Goal: Transaction & Acquisition: Purchase product/service

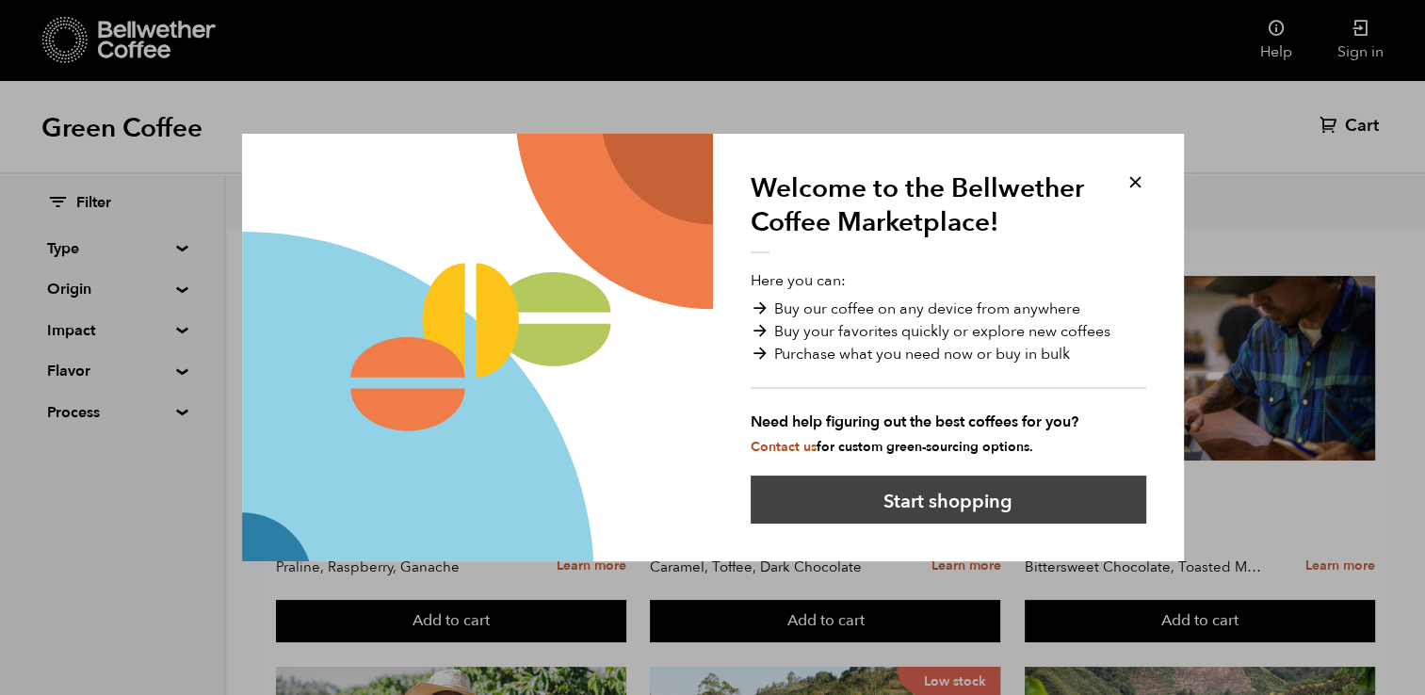
click at [987, 495] on button "Start shopping" at bounding box center [949, 500] width 396 height 48
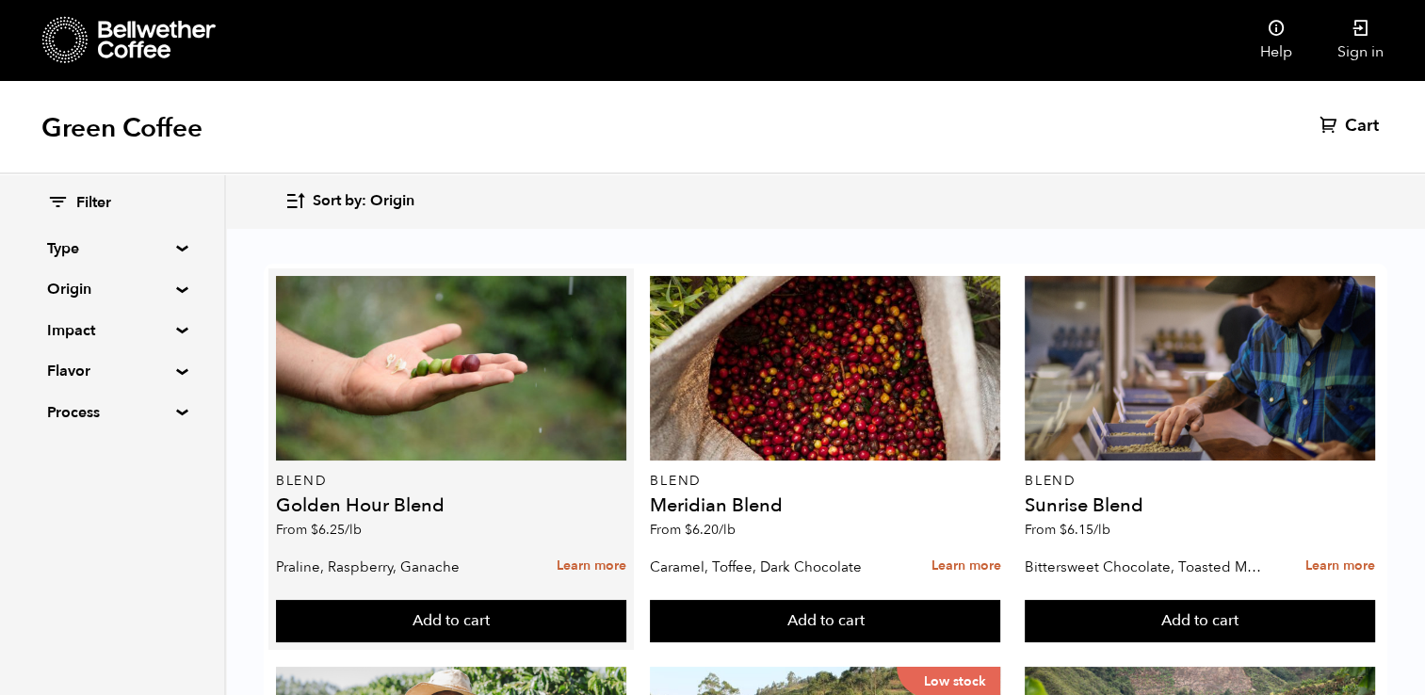
scroll to position [360, 0]
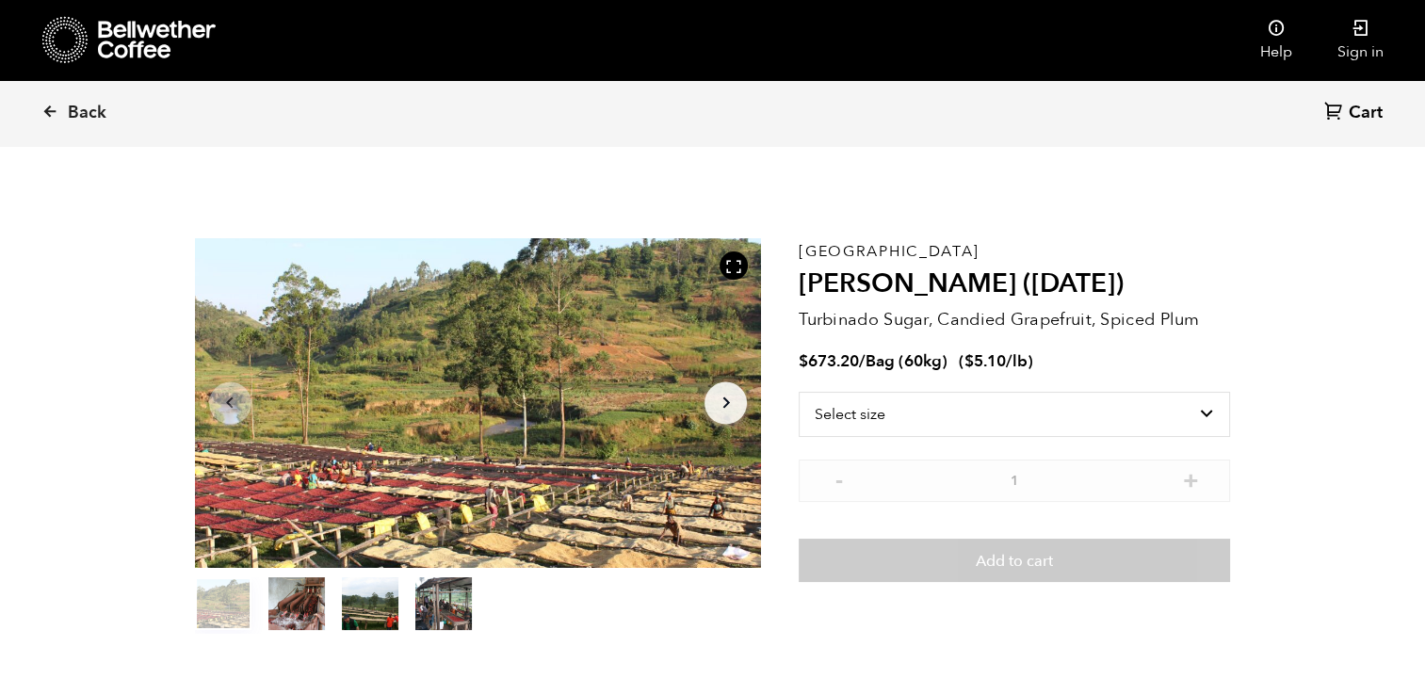
scroll to position [818, 1003]
click at [1081, 413] on select "Select size Bag (60kg) (132 lbs)" at bounding box center [1014, 414] width 431 height 45
select select "bag-3"
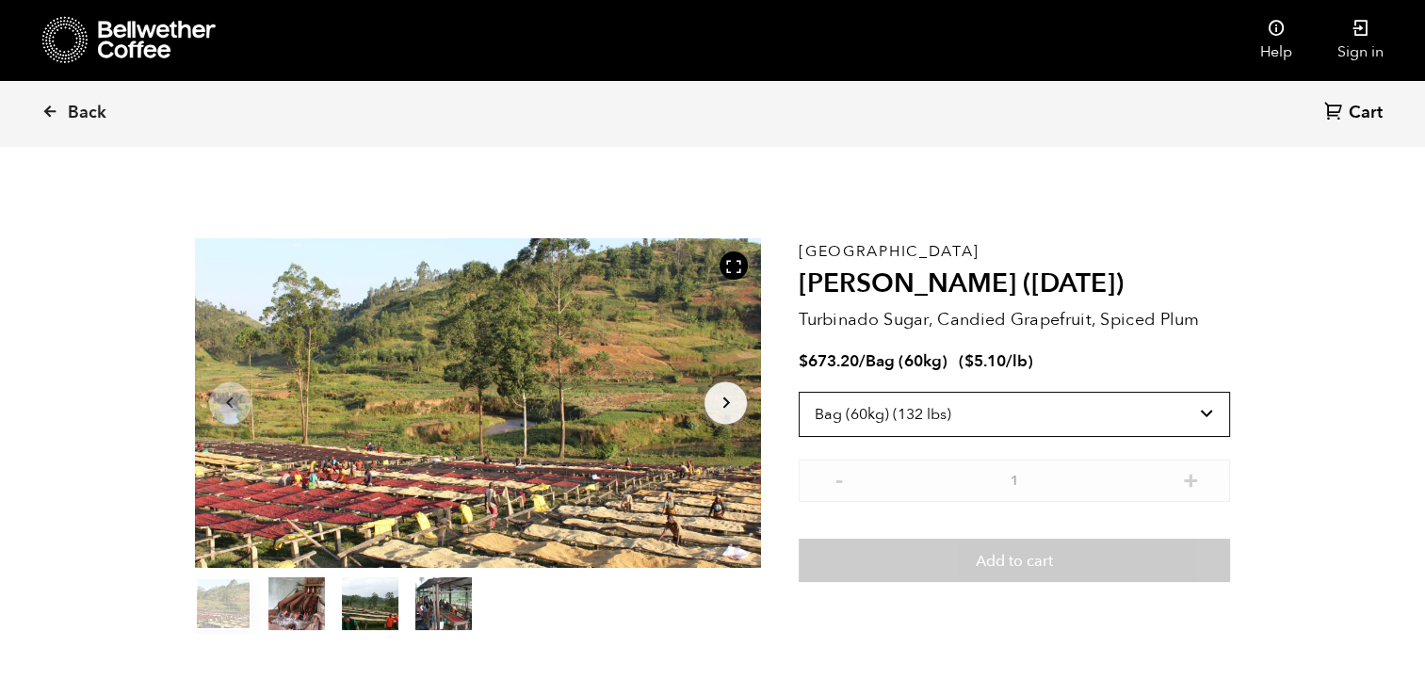
click at [799, 392] on select "Select size Bag (60kg) (132 lbs)" at bounding box center [1014, 414] width 431 height 45
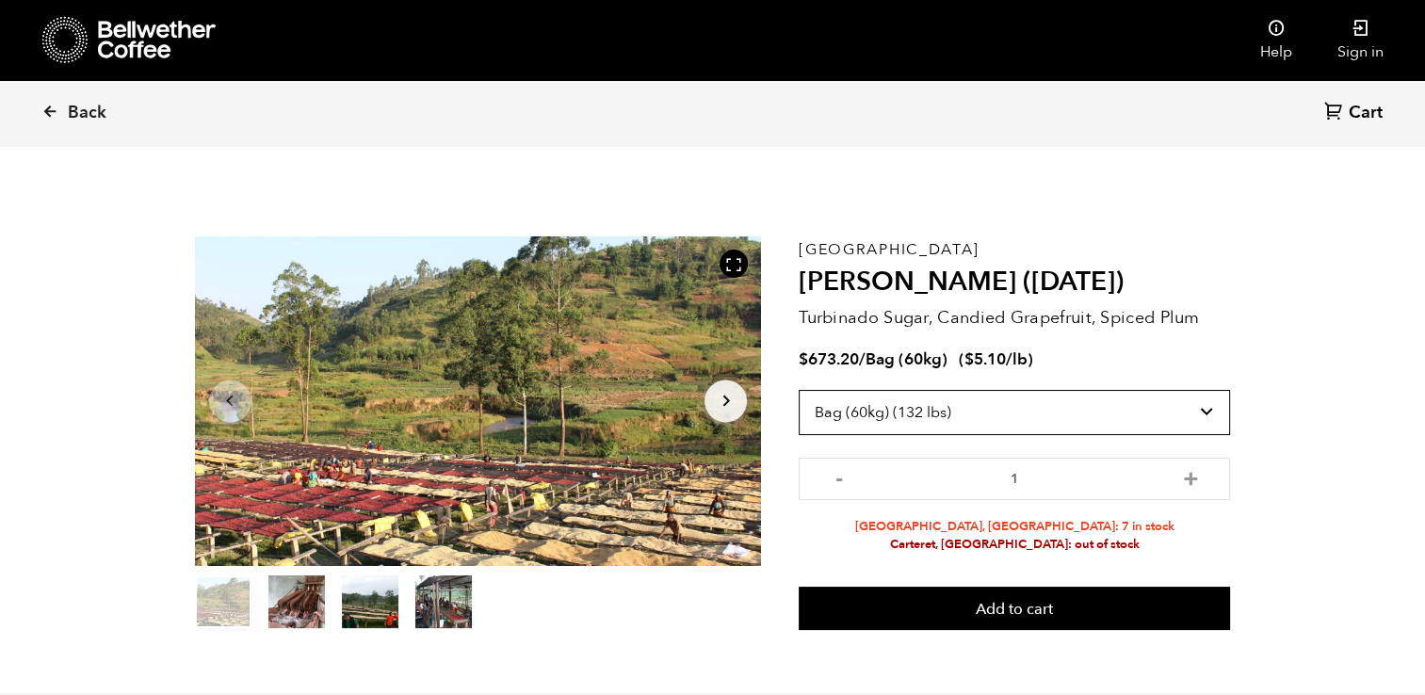
scroll to position [0, 0]
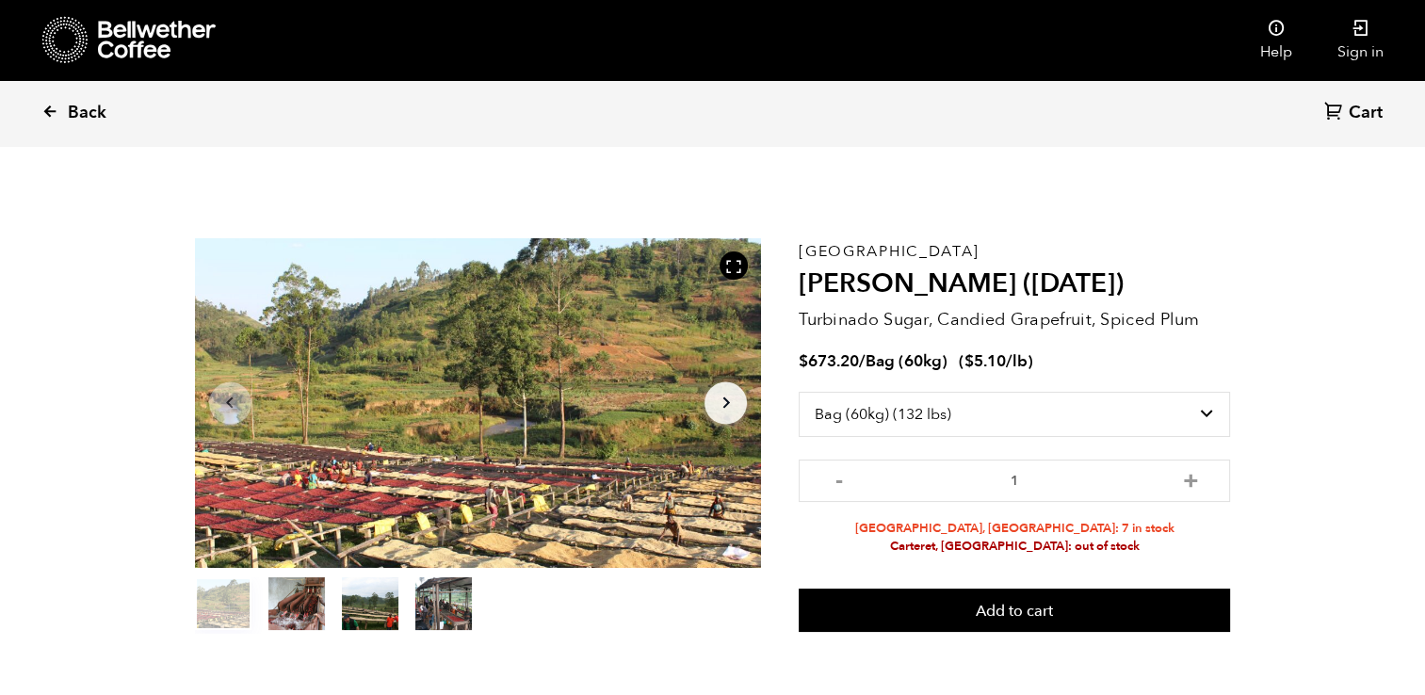
click at [90, 102] on span "Back" at bounding box center [87, 113] width 39 height 23
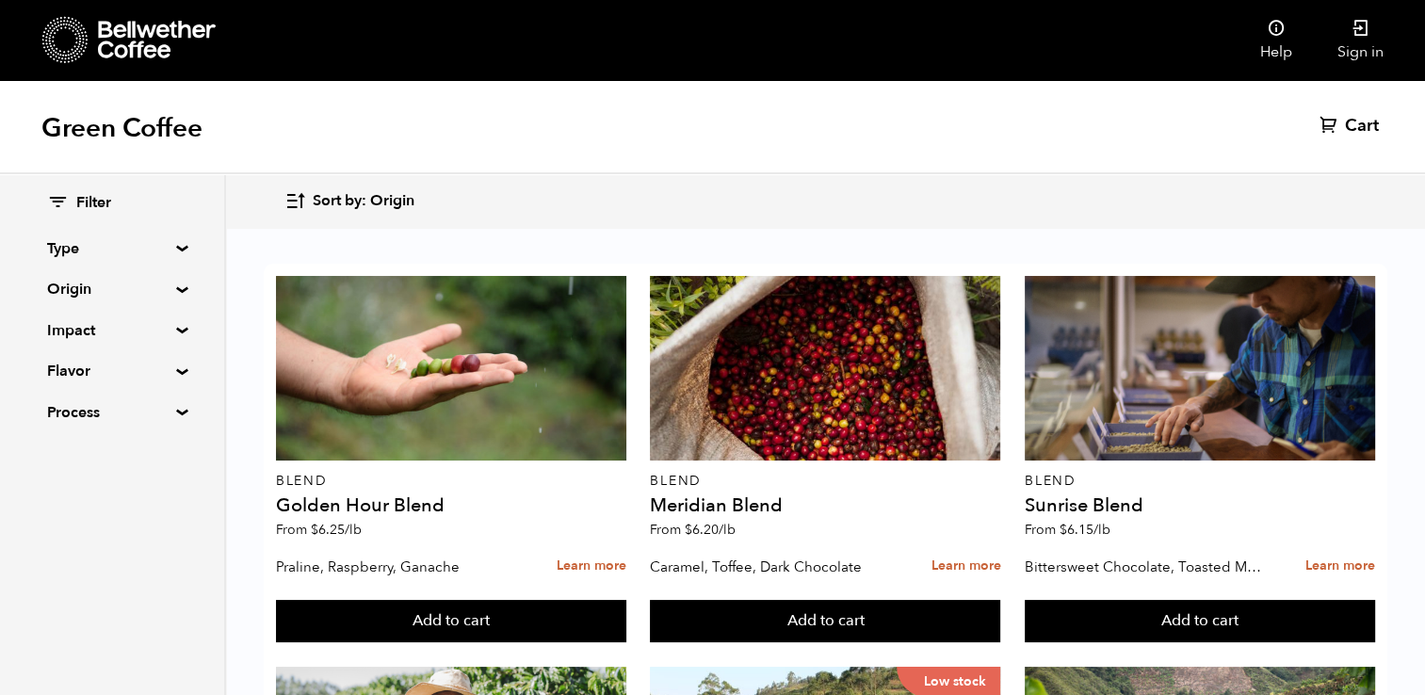
scroll to position [863, 0]
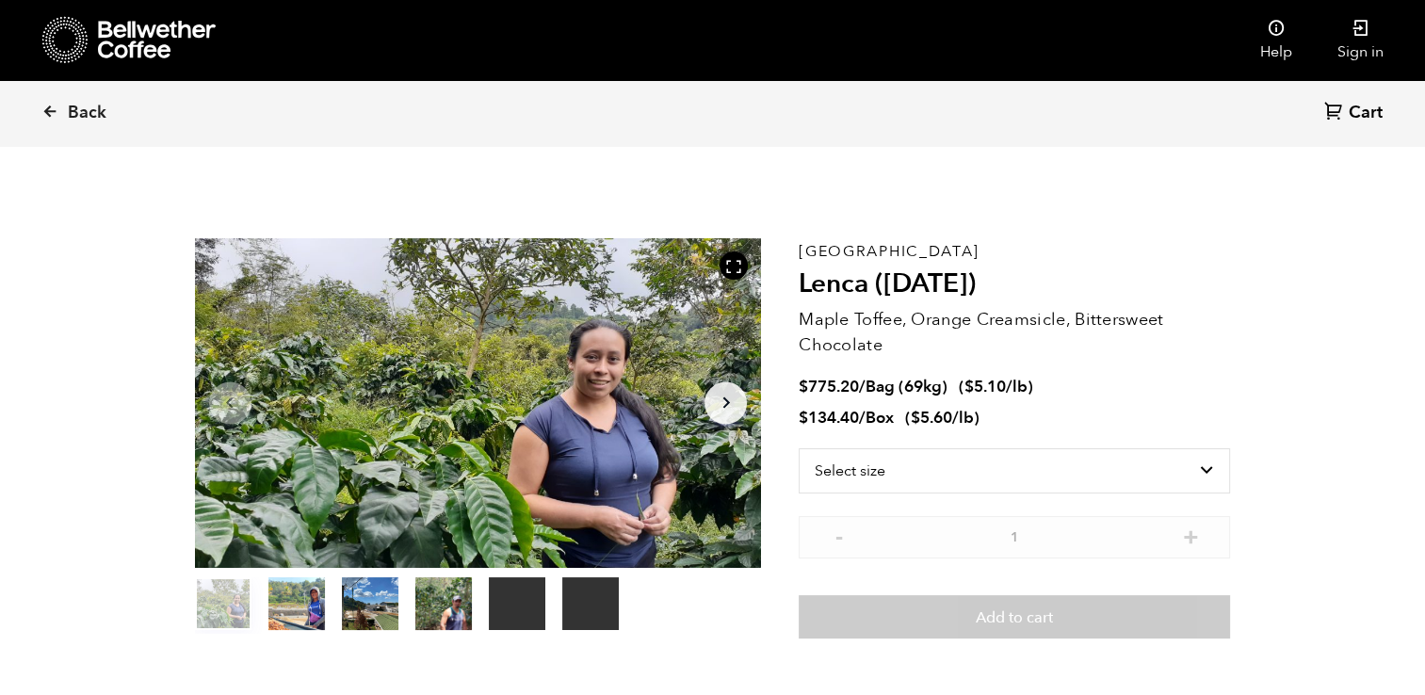
scroll to position [818, 1003]
click at [976, 462] on select "Select size Bag (69kg) (152 lbs) Box (24 lbs)" at bounding box center [1014, 470] width 431 height 45
select select "box"
click at [799, 448] on select "Select size Bag (69kg) (152 lbs) Box (24 lbs)" at bounding box center [1014, 470] width 431 height 45
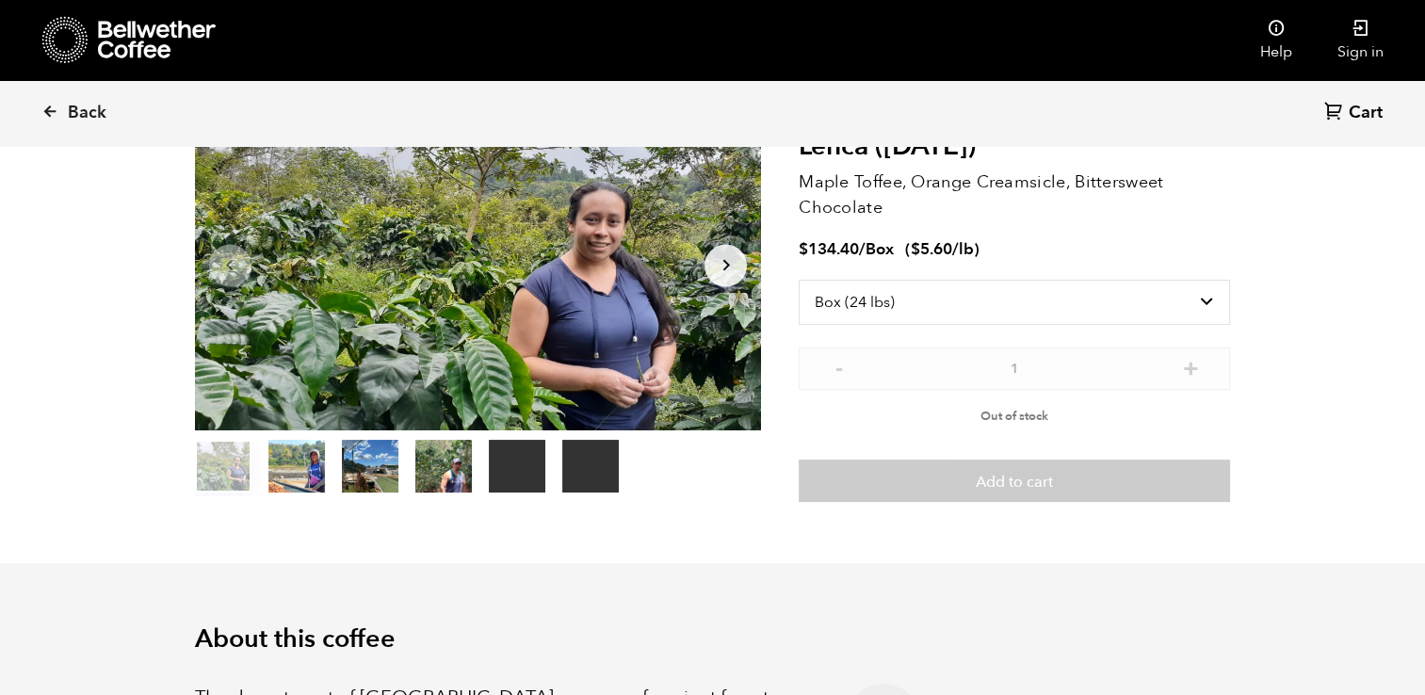
scroll to position [0, 0]
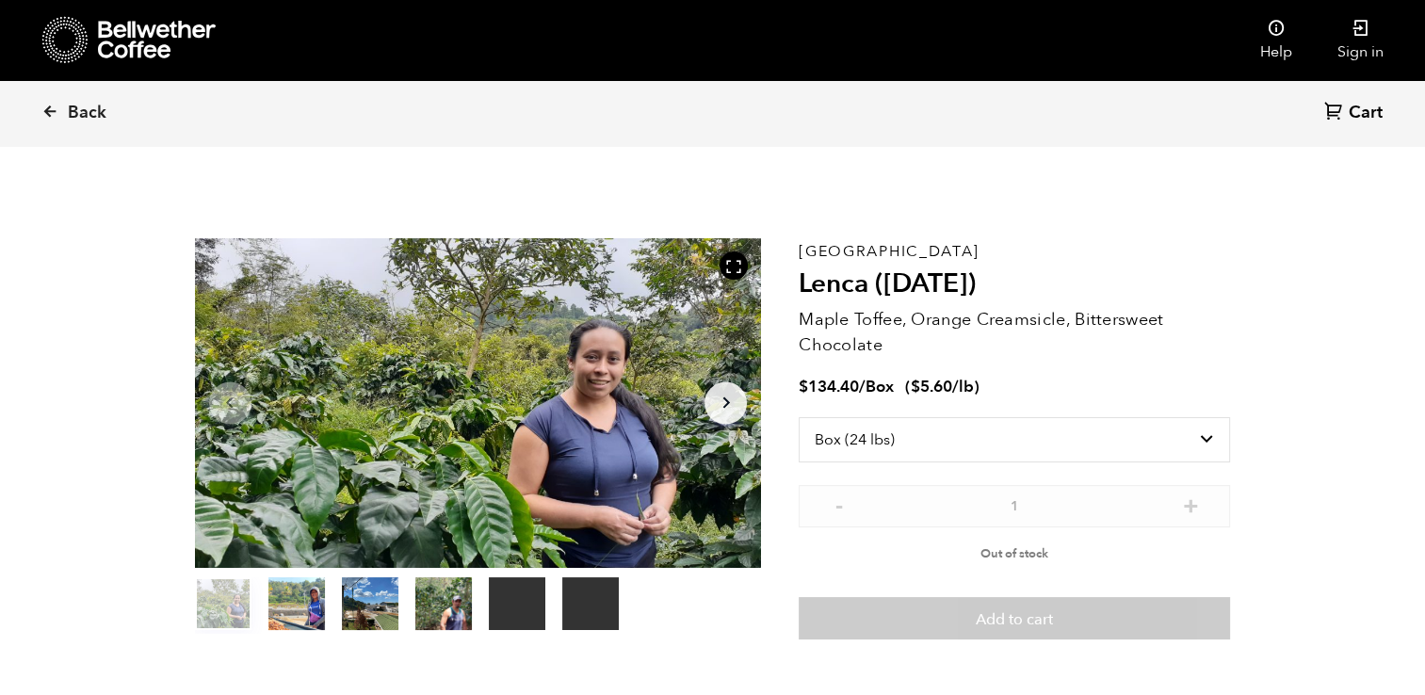
click at [710, 411] on button "Arrow Right" at bounding box center [725, 402] width 42 height 42
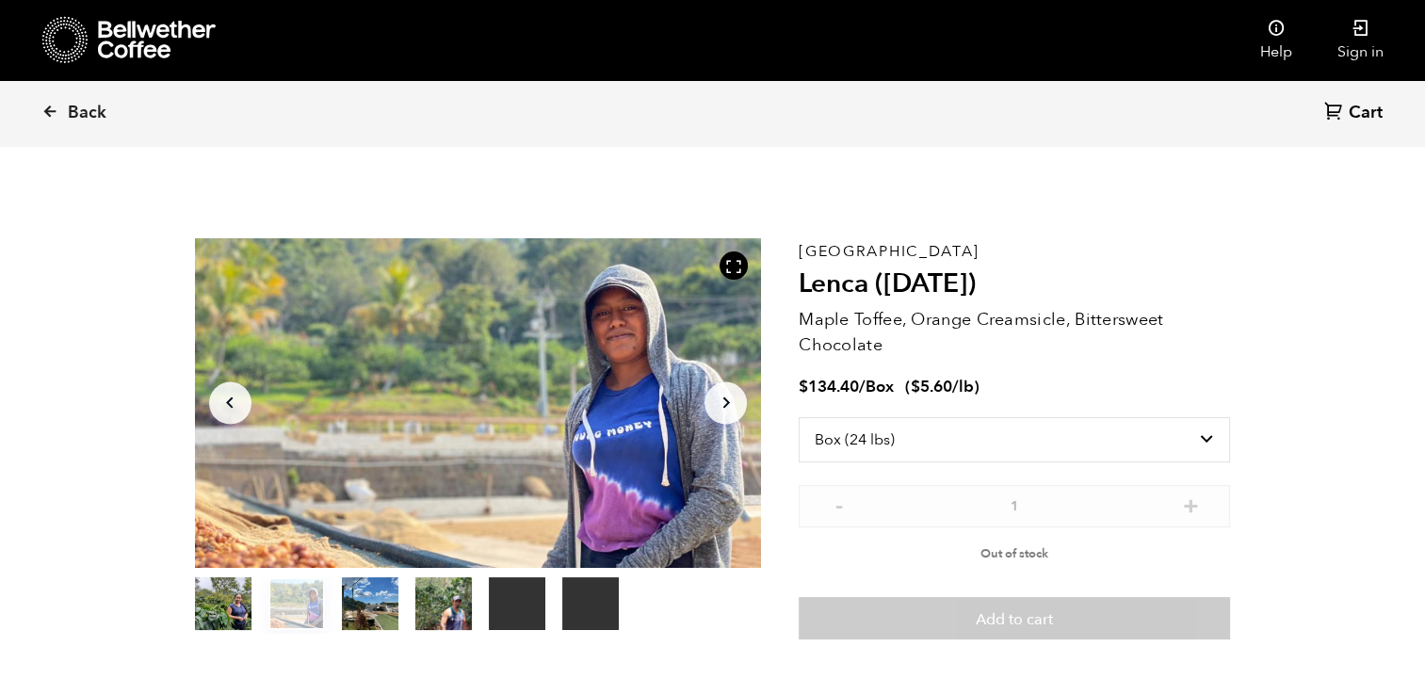
click at [710, 411] on button "Arrow Right" at bounding box center [725, 402] width 42 height 42
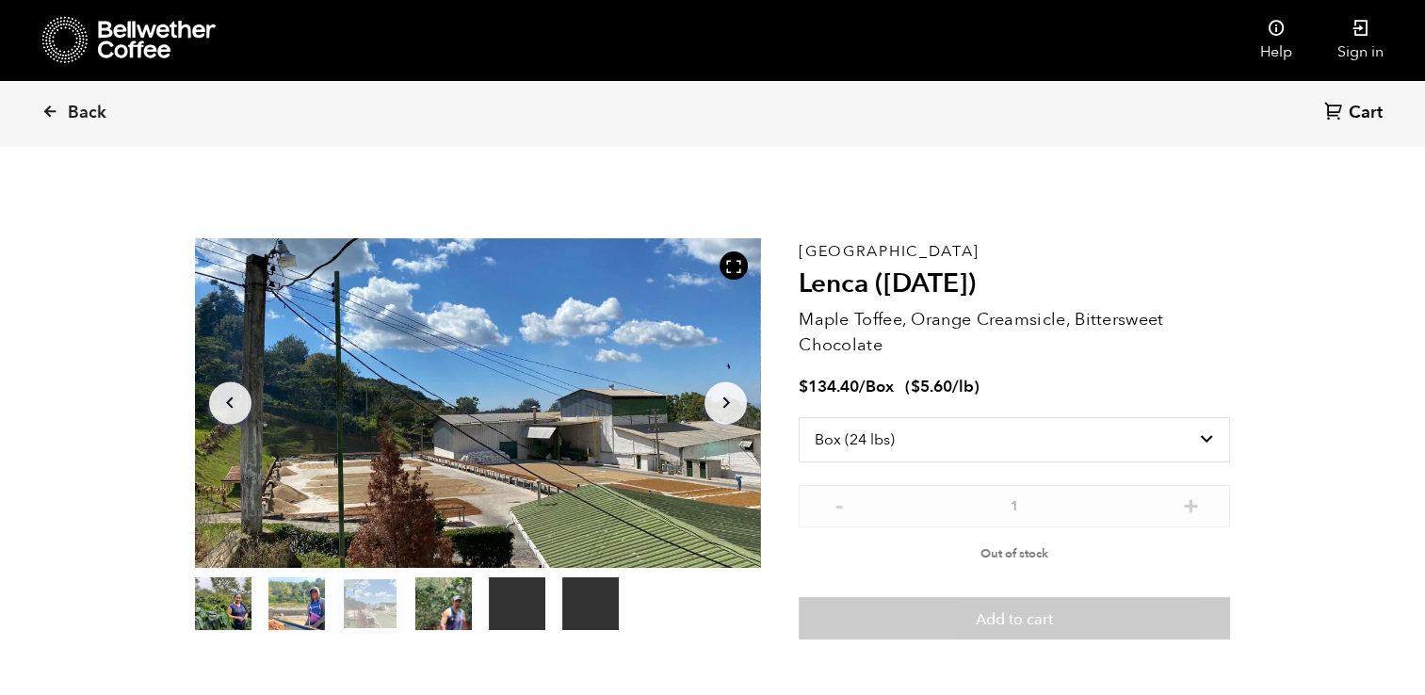
click at [710, 411] on button "Arrow Right" at bounding box center [725, 402] width 42 height 42
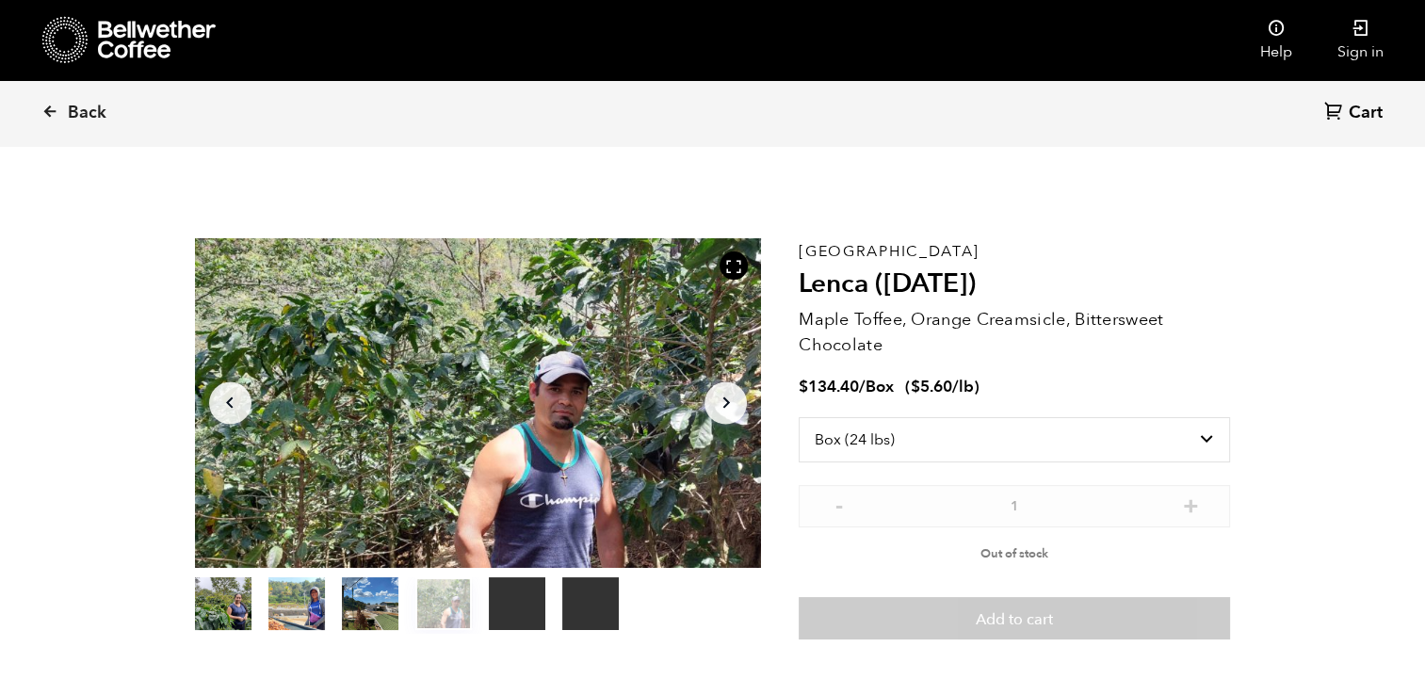
click at [710, 411] on button "Arrow Right" at bounding box center [725, 402] width 42 height 42
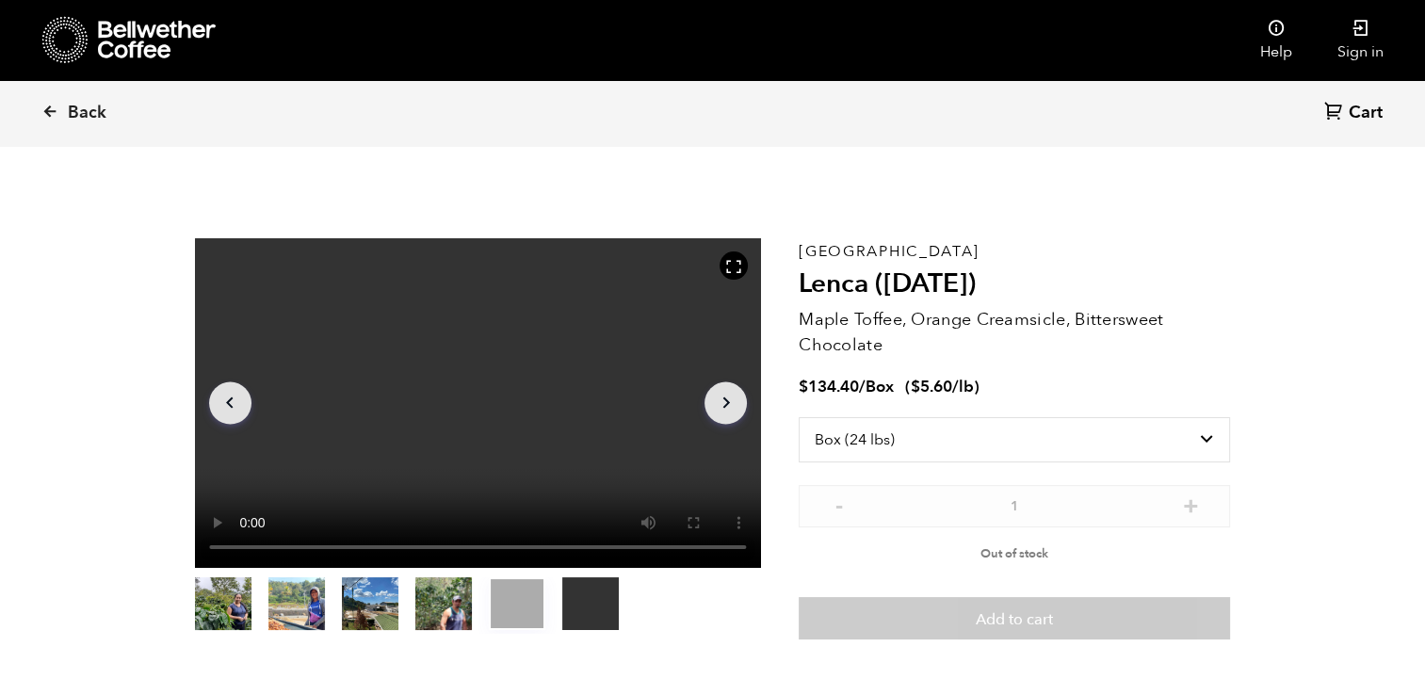
click at [710, 411] on button "Arrow Right" at bounding box center [725, 402] width 42 height 42
click at [229, 398] on icon "Arrow Left" at bounding box center [229, 403] width 23 height 23
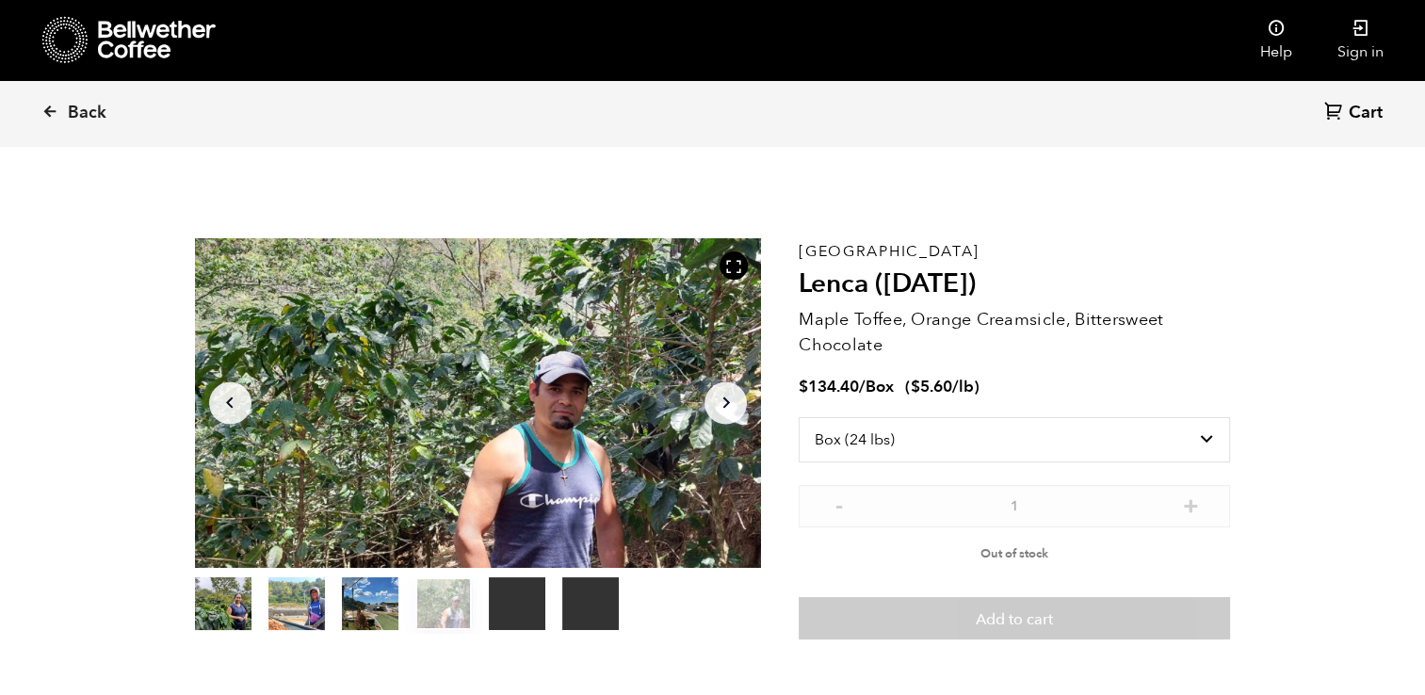
click at [229, 398] on icon "Arrow Left" at bounding box center [229, 403] width 23 height 23
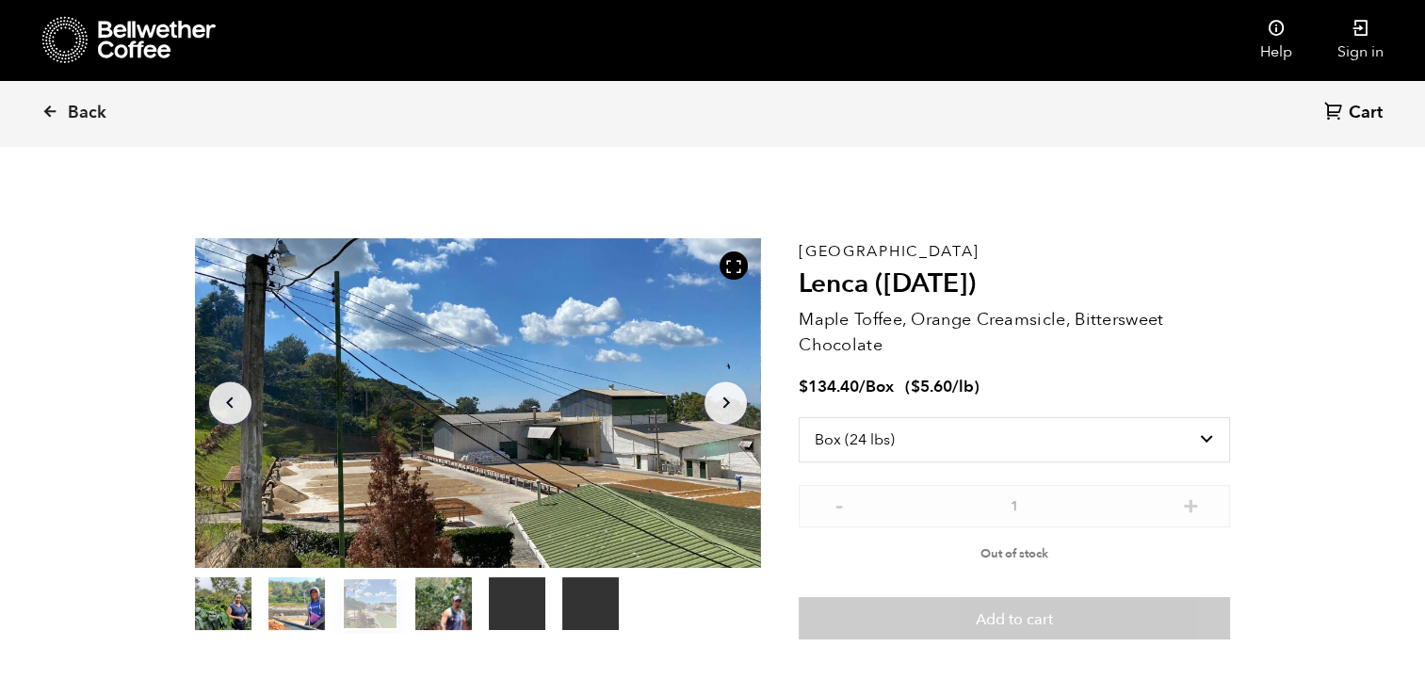
click at [229, 398] on icon "Arrow Left" at bounding box center [229, 403] width 23 height 23
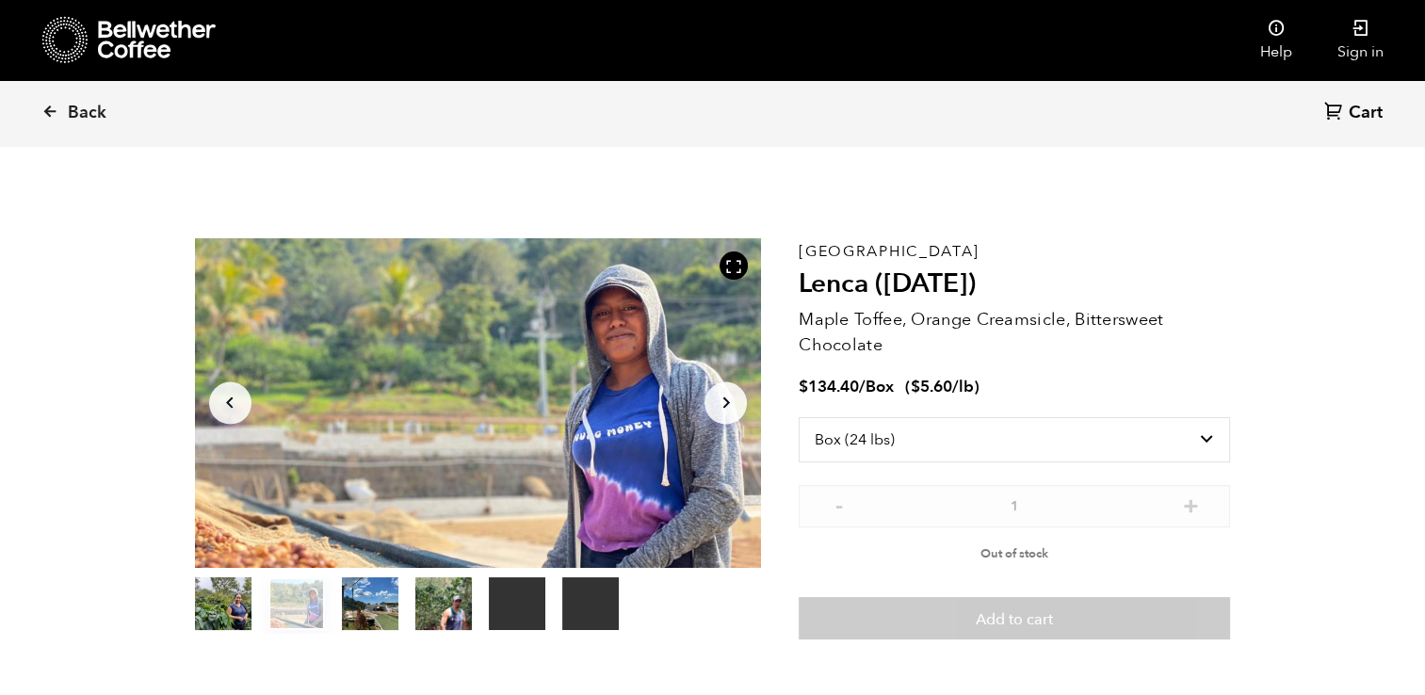
click at [229, 398] on icon "Arrow Left" at bounding box center [229, 403] width 23 height 23
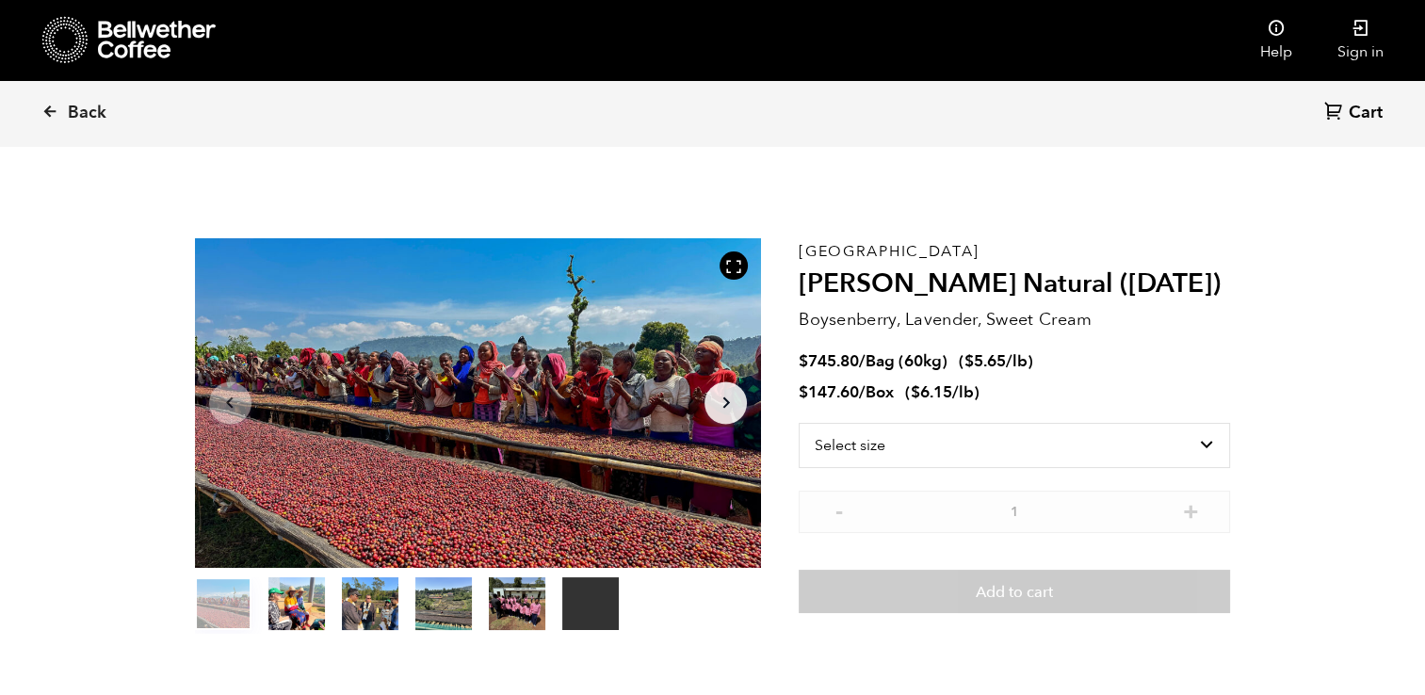
scroll to position [818, 1003]
click at [949, 462] on select "Select size Bag (60kg) (132 lbs) Box (24 lbs)" at bounding box center [1014, 445] width 431 height 45
select select "box"
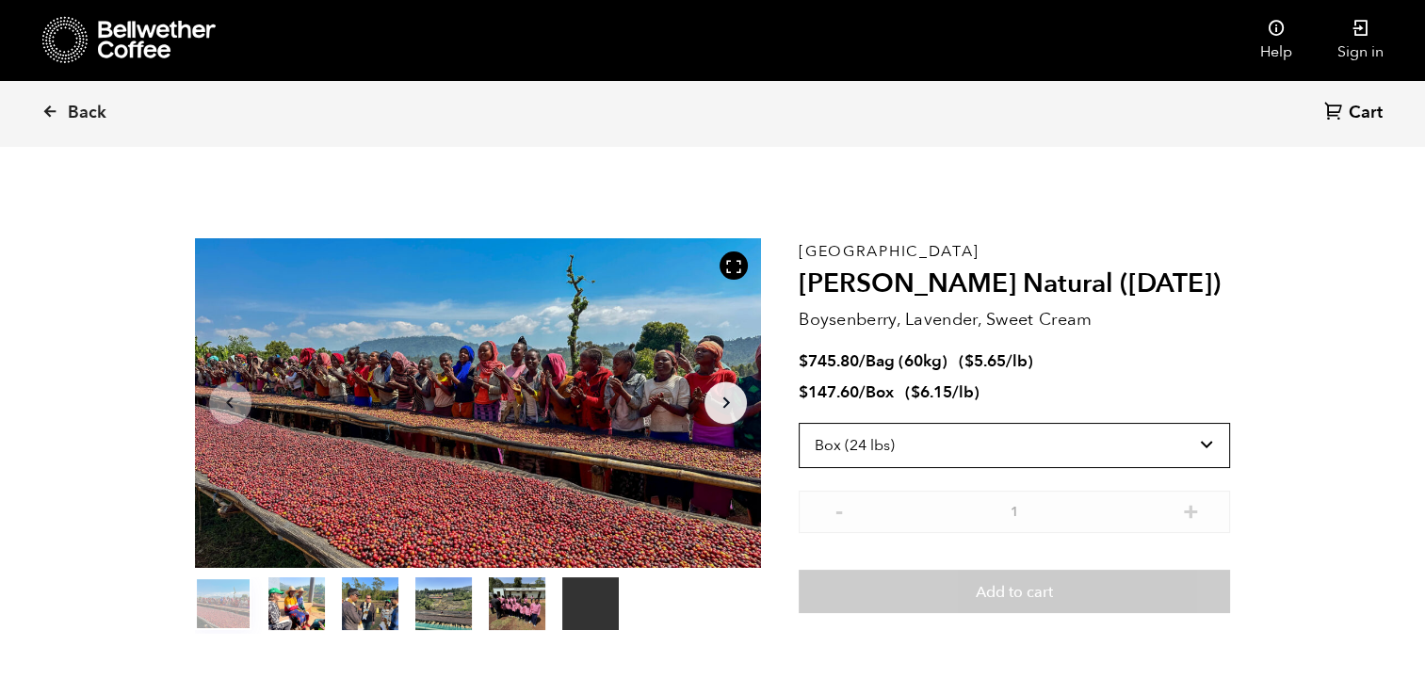
click at [799, 423] on select "Select size Bag (60kg) (132 lbs) Box (24 lbs)" at bounding box center [1014, 445] width 431 height 45
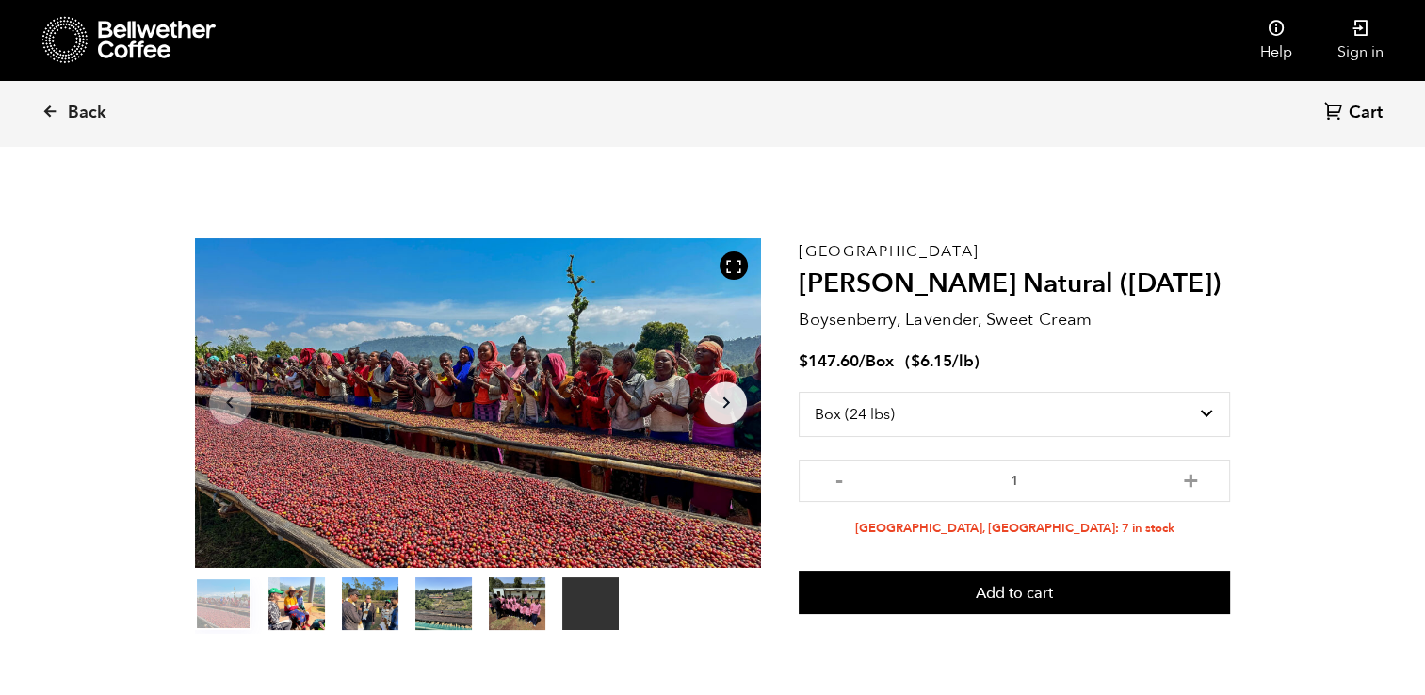
click at [322, 603] on button "item 1" at bounding box center [296, 607] width 57 height 53
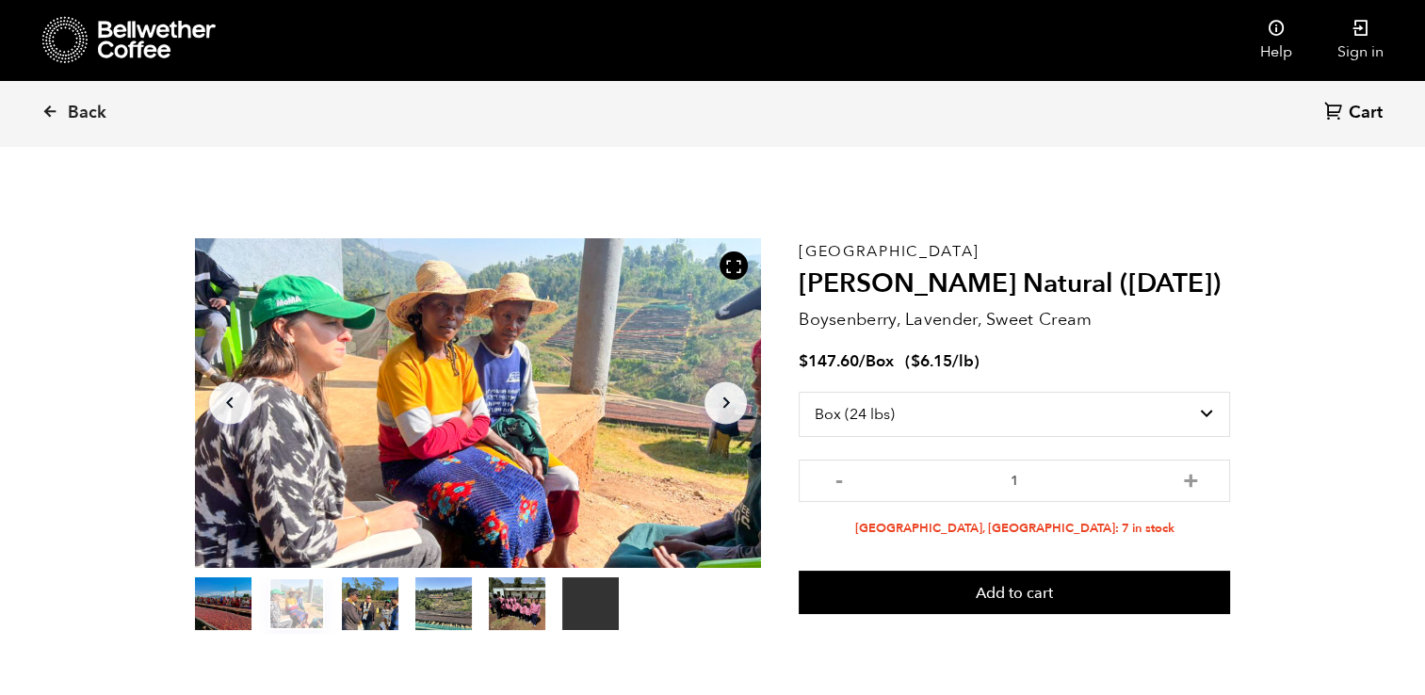
click at [390, 608] on button "item 2" at bounding box center [370, 607] width 57 height 53
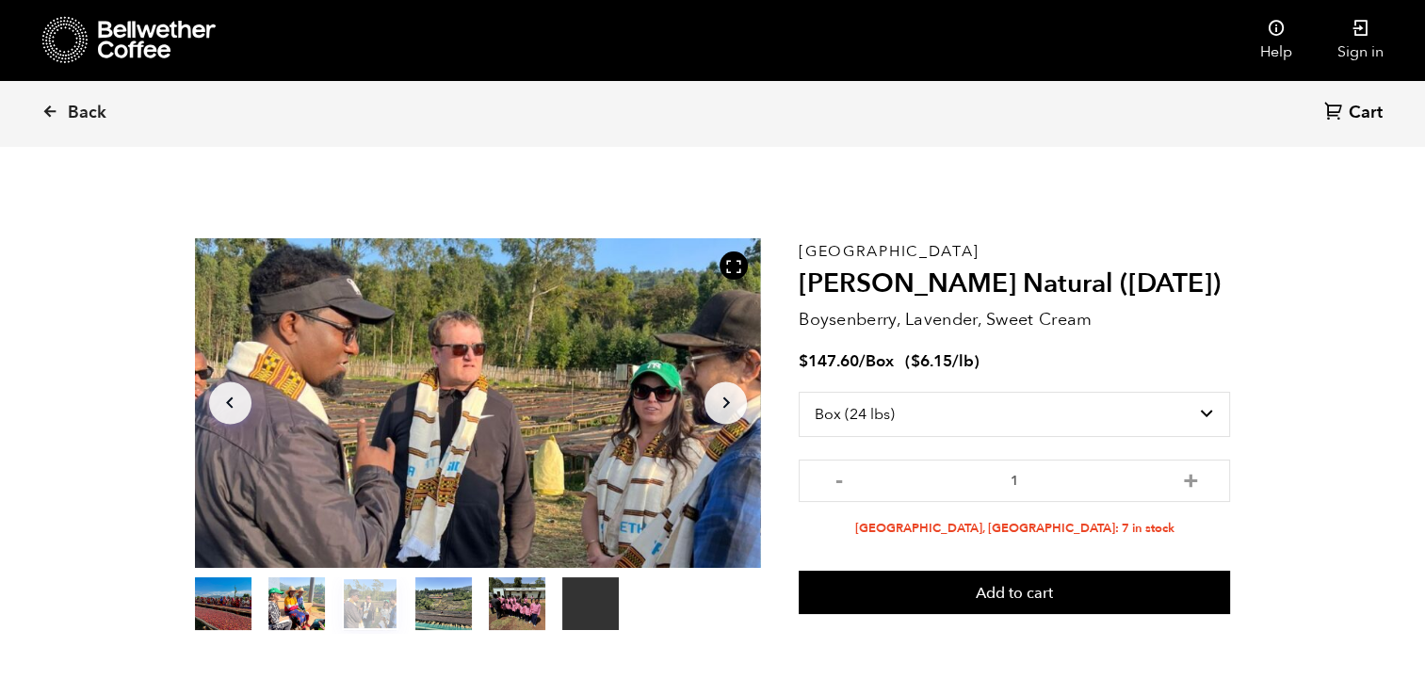
click at [433, 607] on button "item 3" at bounding box center [443, 607] width 57 height 53
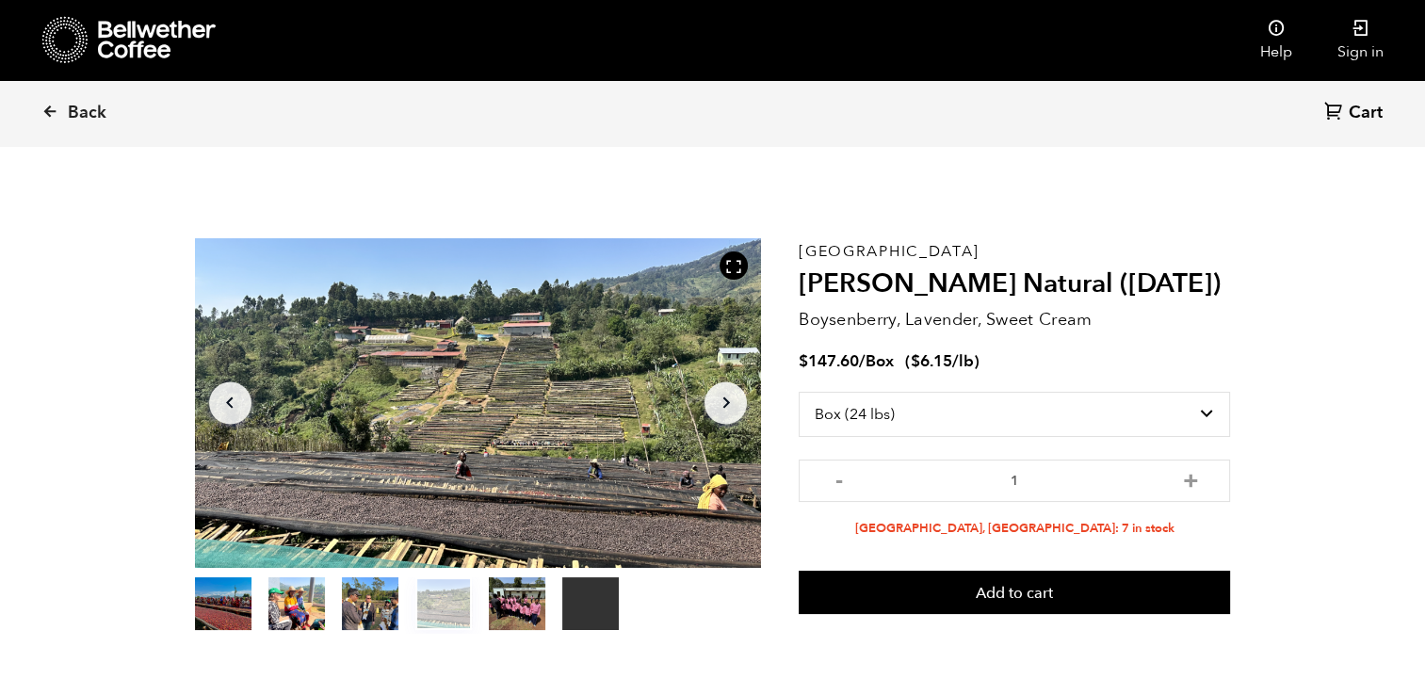
click at [515, 605] on button "item 4" at bounding box center [517, 607] width 57 height 53
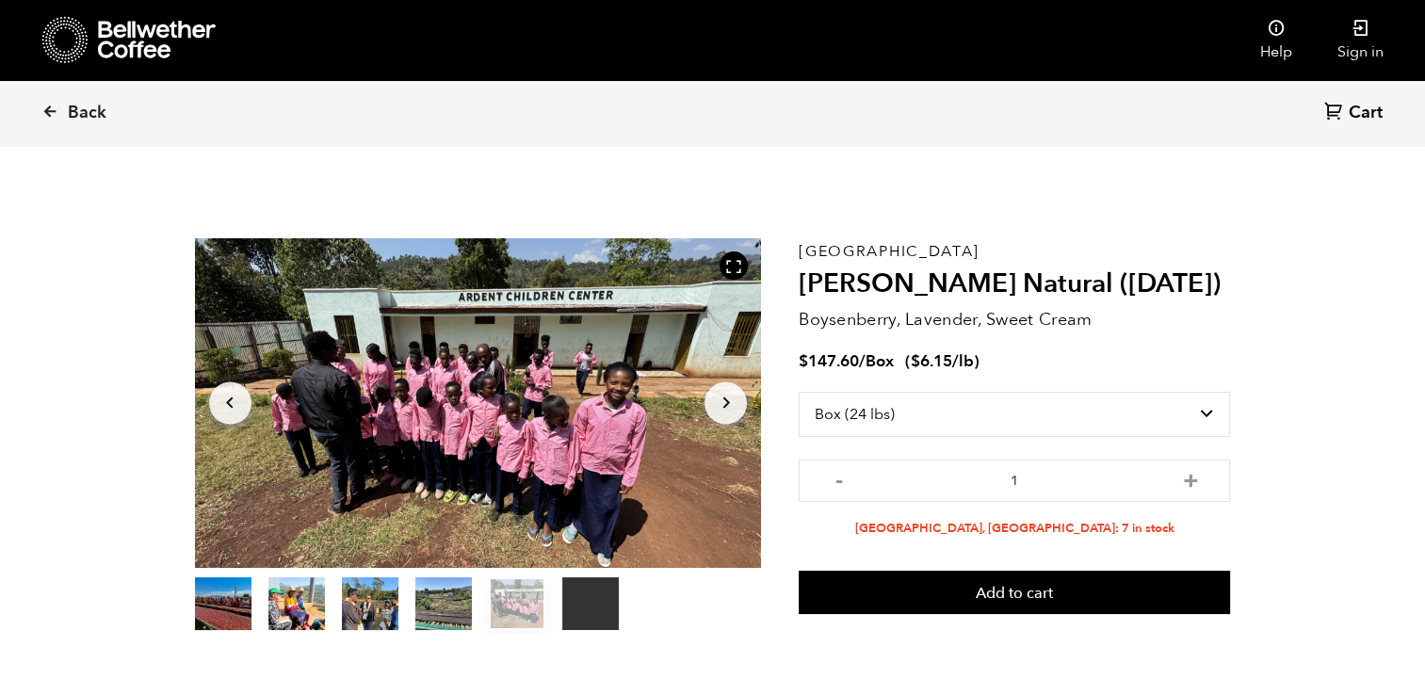
click at [249, 589] on button "item 0" at bounding box center [223, 607] width 57 height 53
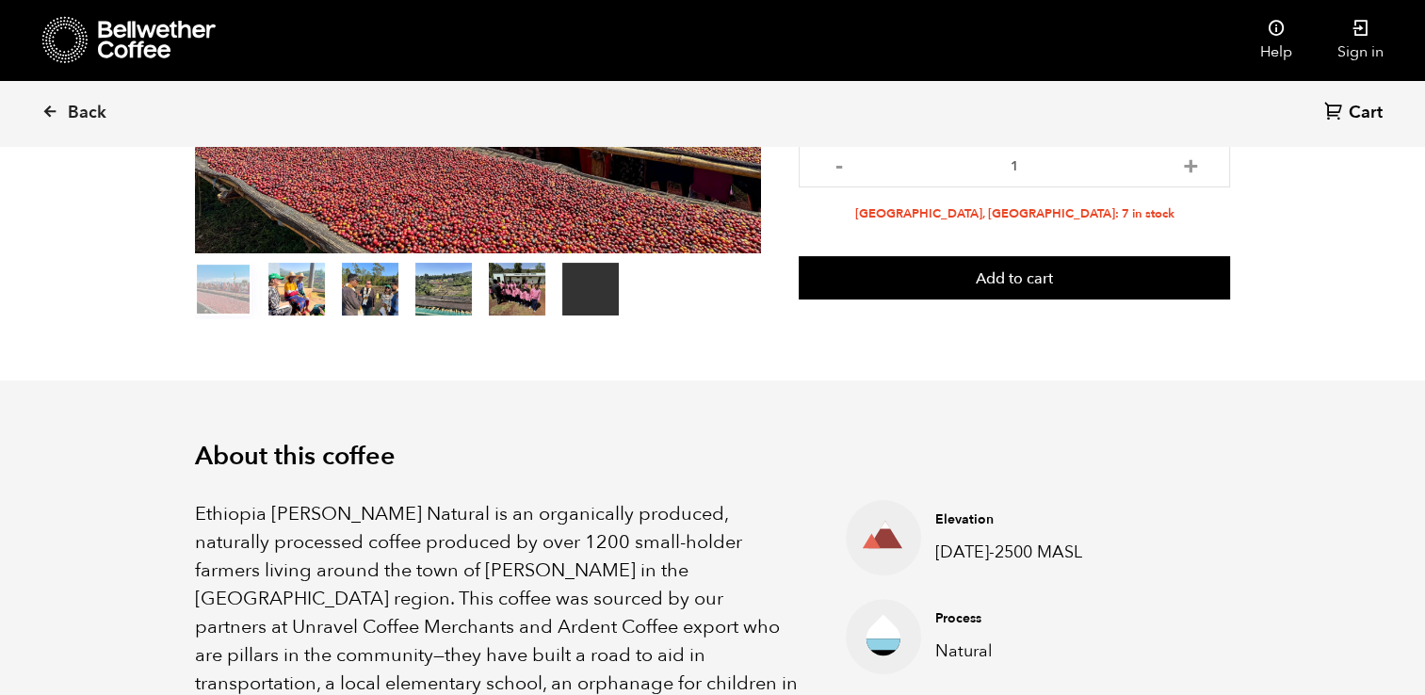
scroll to position [316, 0]
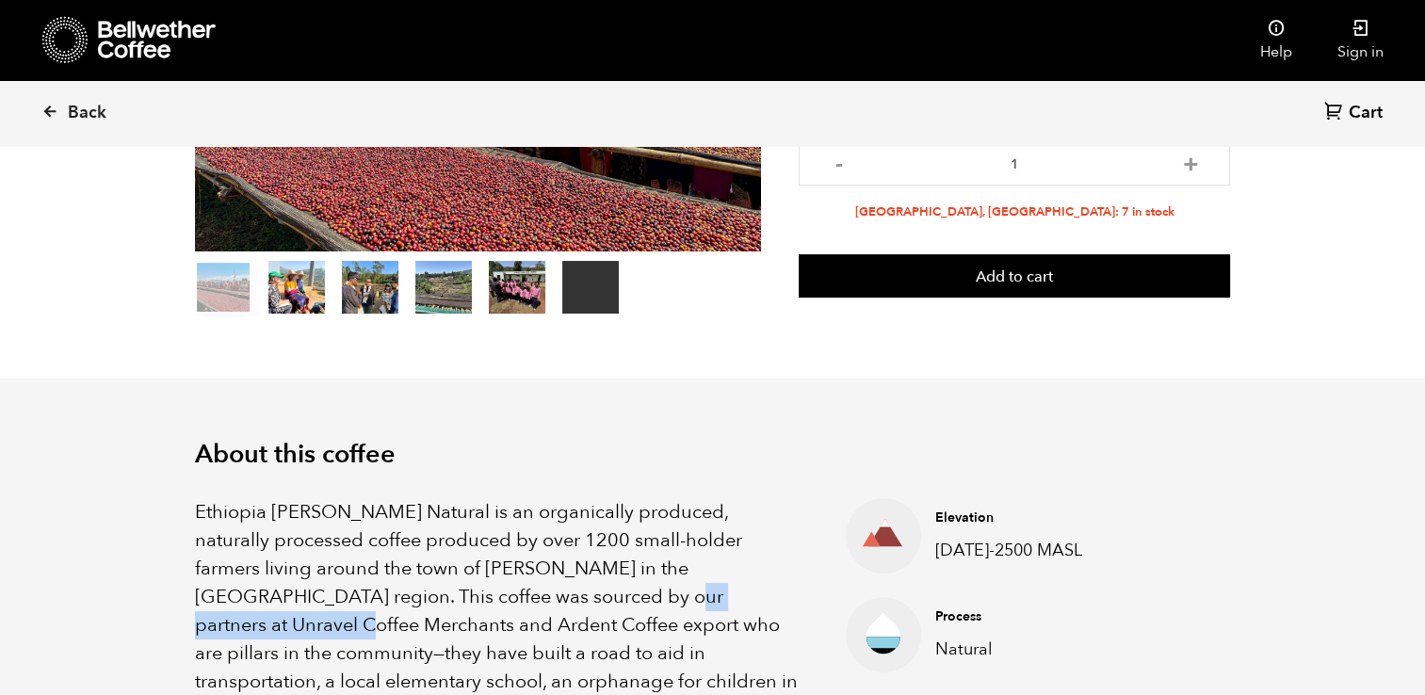
drag, startPoint x: 428, startPoint y: 594, endPoint x: 644, endPoint y: 585, distance: 216.8
click at [644, 585] on p "Ethiopia [PERSON_NAME] Natural is an organically produced, naturally processed …" at bounding box center [497, 681] width 605 height 367
drag, startPoint x: 644, startPoint y: 585, endPoint x: 602, endPoint y: 595, distance: 43.6
copy p "Unravel Coffee Merchants"
click at [739, 641] on p "Ethiopia [PERSON_NAME] Natural is an organically produced, naturally processed …" at bounding box center [497, 681] width 605 height 367
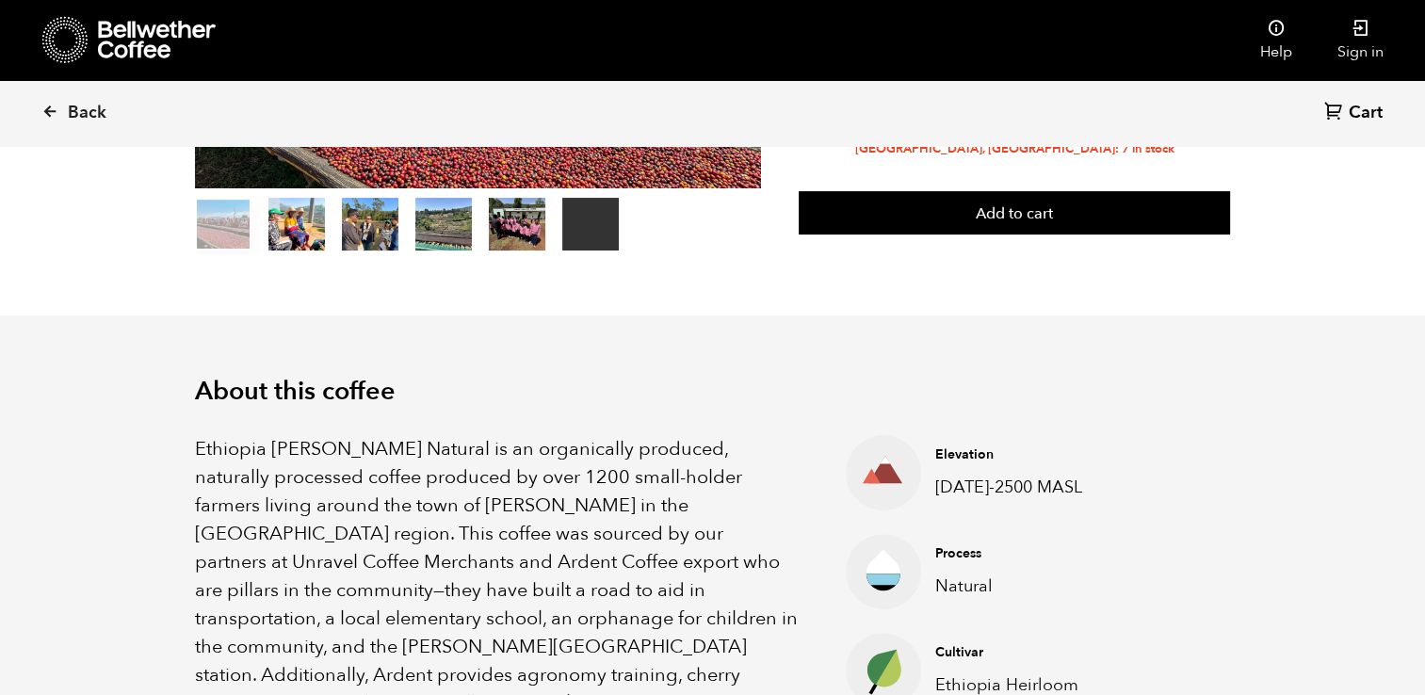
scroll to position [380, 0]
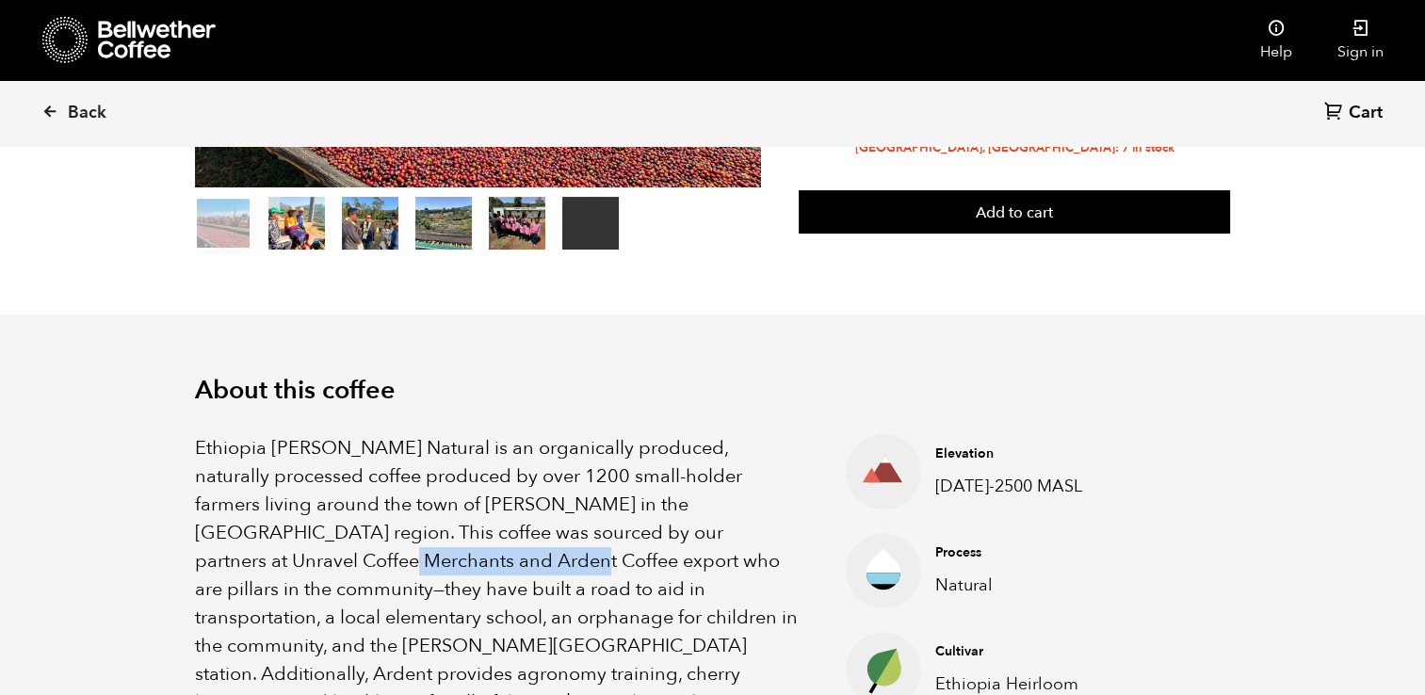
drag, startPoint x: 693, startPoint y: 526, endPoint x: 313, endPoint y: 559, distance: 381.9
click at [313, 559] on p "Ethiopia [PERSON_NAME] Natural is an organically produced, naturally processed …" at bounding box center [497, 617] width 605 height 367
copy p "Ardent Coffee export"
click at [452, 378] on h2 "About this coffee" at bounding box center [713, 391] width 1036 height 30
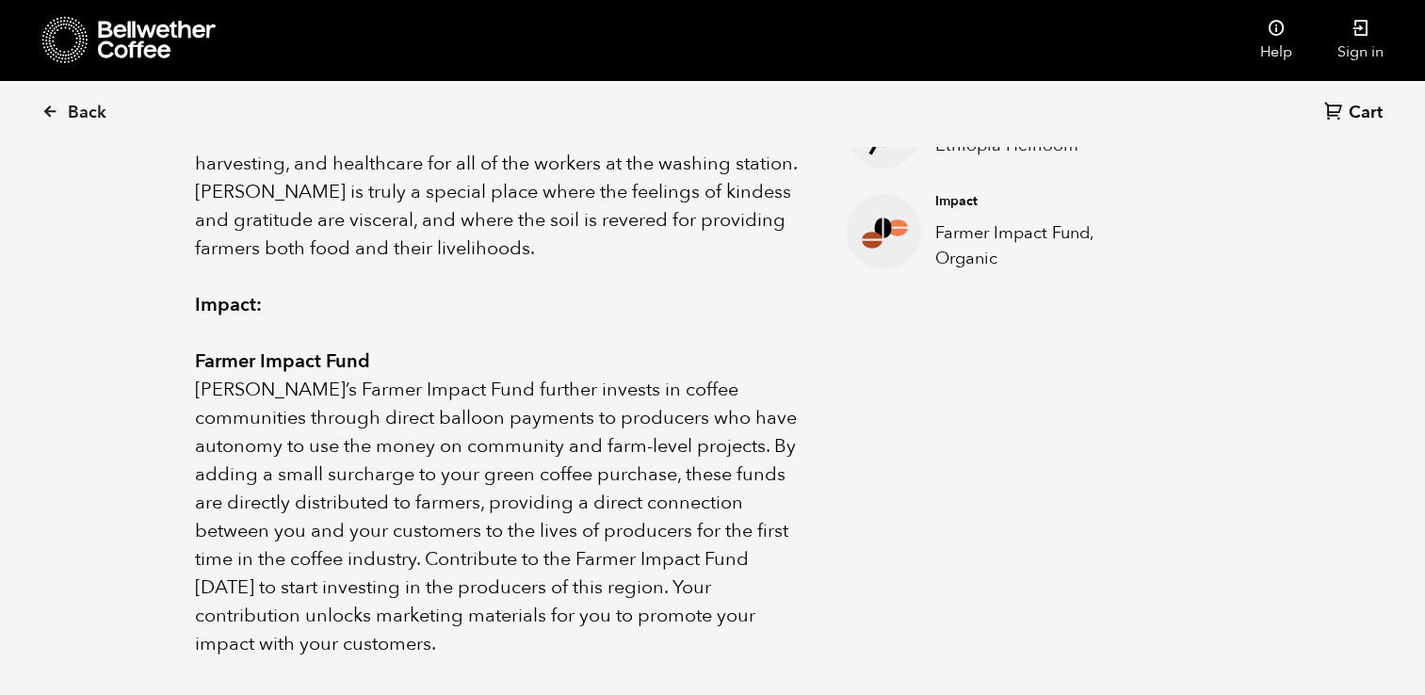
scroll to position [922, 0]
